Goal: Navigation & Orientation: Find specific page/section

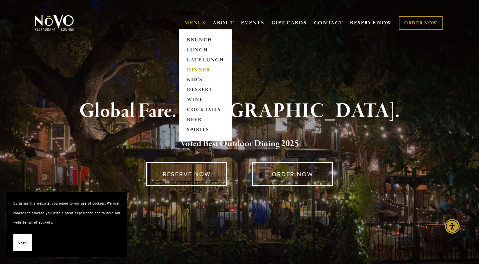
click at [203, 68] on link "DINNER" at bounding box center [206, 70] width 42 height 10
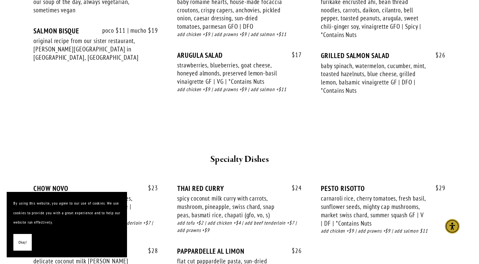
scroll to position [779, 0]
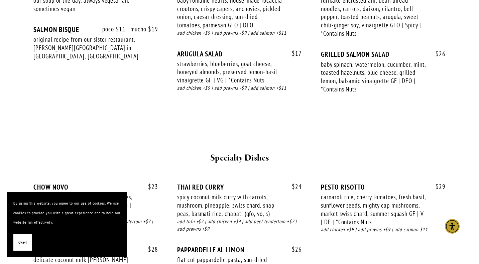
click at [23, 241] on span "Okay!" at bounding box center [22, 243] width 8 height 10
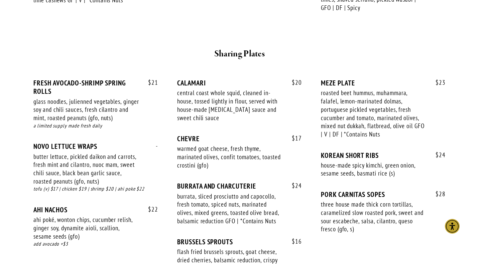
scroll to position [393, 0]
click at [451, 225] on img "Accessibility Menu" at bounding box center [452, 227] width 16 height 16
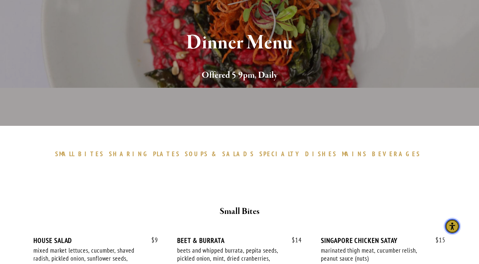
scroll to position [0, 0]
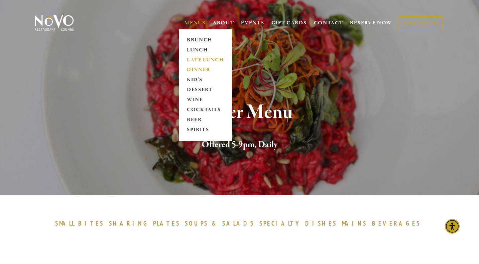
click at [202, 59] on link "LATE LUNCH" at bounding box center [206, 60] width 42 height 10
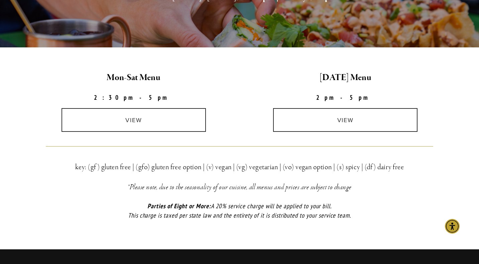
scroll to position [147, 0]
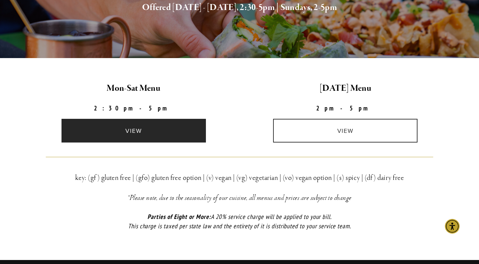
click at [152, 131] on link "view" at bounding box center [134, 131] width 144 height 24
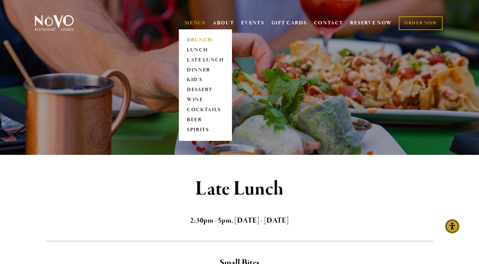
click at [191, 40] on link "BRUNCH" at bounding box center [206, 40] width 42 height 10
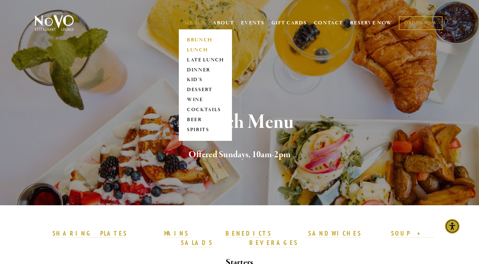
click at [195, 51] on link "LUNCH" at bounding box center [206, 50] width 42 height 10
